Goal: Transaction & Acquisition: Obtain resource

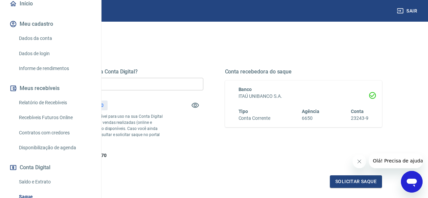
scroll to position [68, 0]
click at [61, 109] on link "Relatório de Recebíveis" at bounding box center [54, 102] width 77 height 14
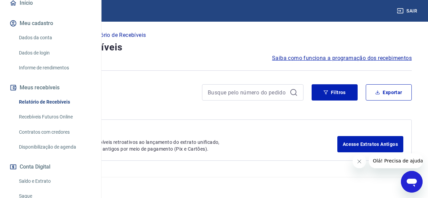
scroll to position [33, 0]
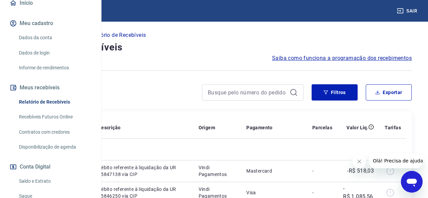
click at [301, 124] on div "Pagamento" at bounding box center [273, 127] width 55 height 7
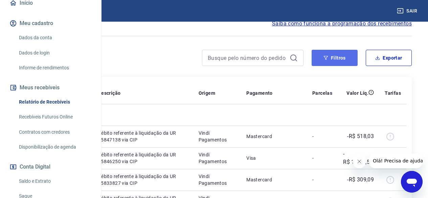
click at [327, 56] on icon "button" at bounding box center [325, 58] width 4 height 4
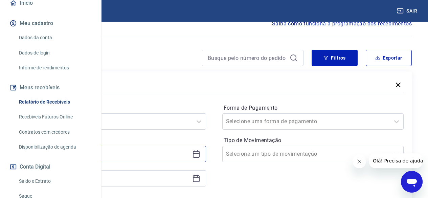
click at [176, 153] on input at bounding box center [109, 154] width 159 height 10
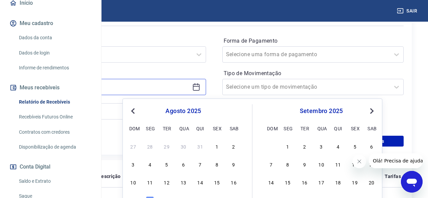
scroll to position [135, 0]
click at [134, 110] on span "Previous Month" at bounding box center [134, 110] width 0 height 8
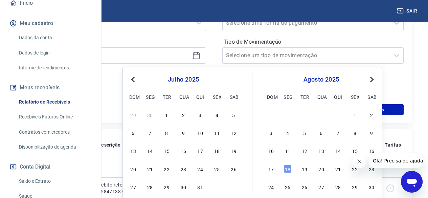
scroll to position [237, 0]
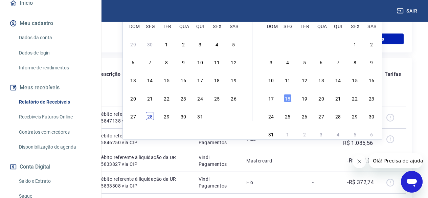
click at [151, 117] on div "28" at bounding box center [150, 116] width 8 height 8
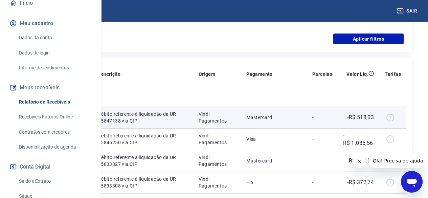
type input "[DATE]"
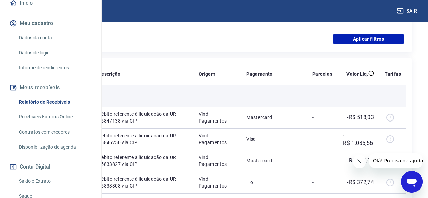
scroll to position [169, 0]
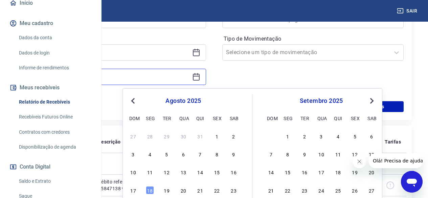
click at [189, 75] on input at bounding box center [109, 77] width 159 height 10
click at [150, 189] on div "18" at bounding box center [150, 190] width 8 height 8
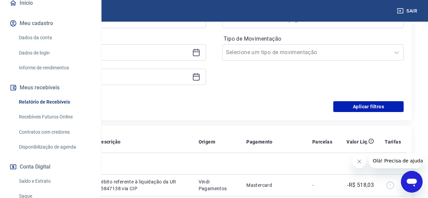
type input "[DATE]"
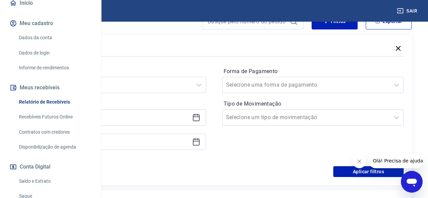
scroll to position [101, 0]
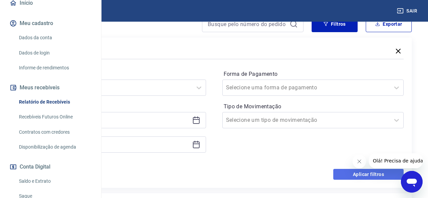
click at [363, 174] on button "Aplicar filtros" at bounding box center [368, 174] width 70 height 11
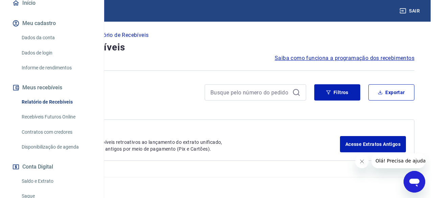
scroll to position [101, 0]
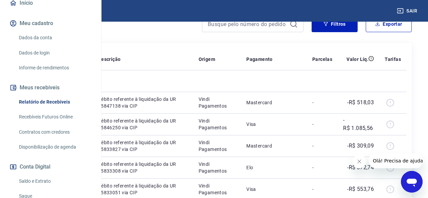
click at [379, 96] on td "-R$ 518,03" at bounding box center [358, 103] width 42 height 22
click at [386, 25] on button "Exportar" at bounding box center [388, 24] width 46 height 16
type input "[DATE]"
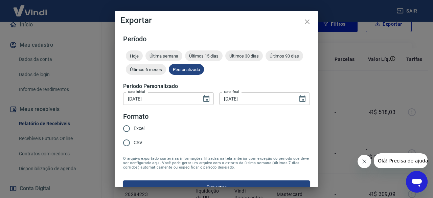
click at [138, 130] on span "Excel" at bounding box center [139, 128] width 11 height 7
click at [134, 130] on input "Excel" at bounding box center [126, 128] width 14 height 14
radio input "true"
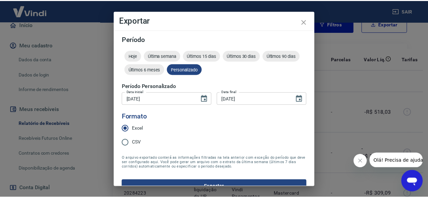
scroll to position [13, 0]
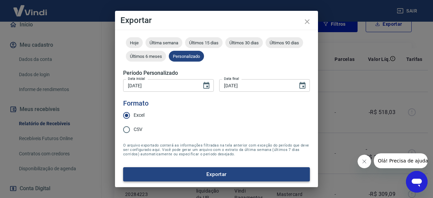
click at [219, 173] on button "Exportar" at bounding box center [216, 174] width 187 height 14
